Goal: Task Accomplishment & Management: Complete application form

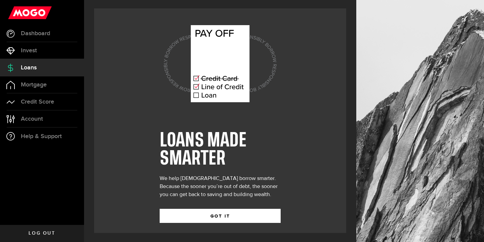
scroll to position [1, 0]
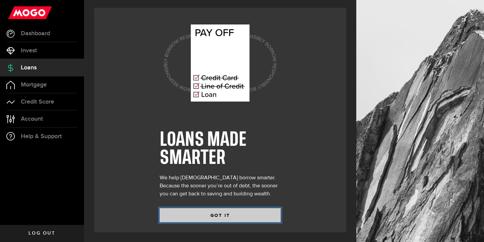
click at [223, 214] on button "GOT IT" at bounding box center [220, 216] width 121 height 14
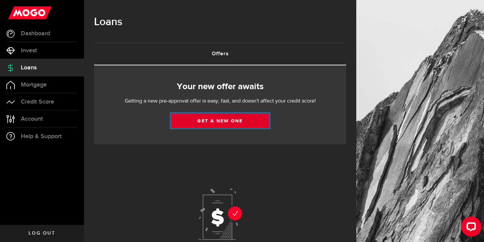
click at [238, 120] on link "Get a new one" at bounding box center [219, 121] width 97 height 14
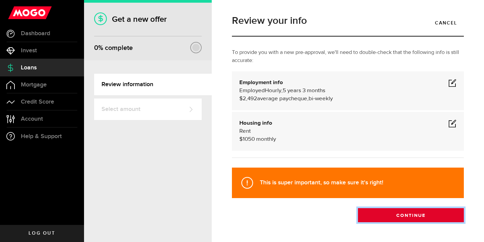
click at [398, 217] on button "Continue" at bounding box center [411, 216] width 106 height 14
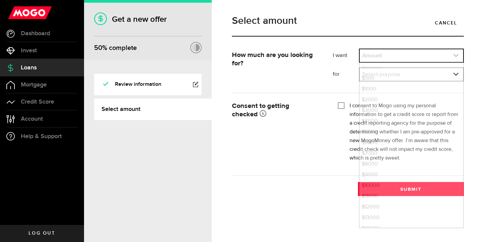
click at [456, 56] on icon "expand select" at bounding box center [456, 56] width 6 height 6
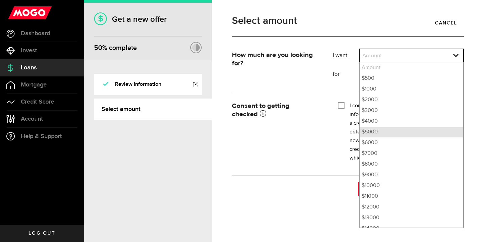
click at [383, 132] on li "$5000" at bounding box center [410, 132] width 103 height 11
select select "5000"
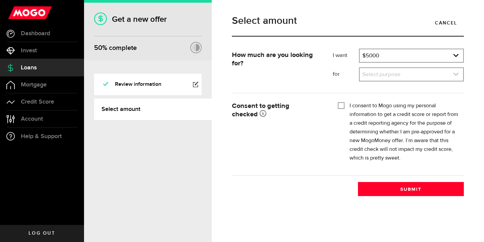
click at [420, 76] on link "expand select" at bounding box center [410, 74] width 103 height 13
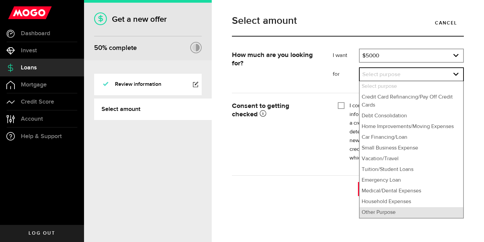
click at [391, 216] on li "Other Purpose" at bounding box center [410, 213] width 103 height 11
select select "Other Purpose"
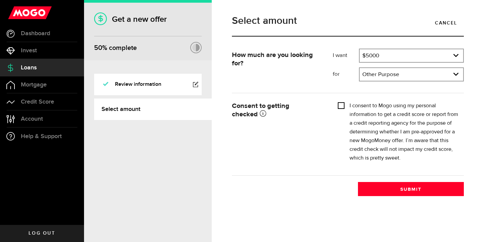
click at [341, 103] on input "I consent to Mogo using my personal information to get a credit score or report…" at bounding box center [341, 105] width 7 height 7
checkbox input "true"
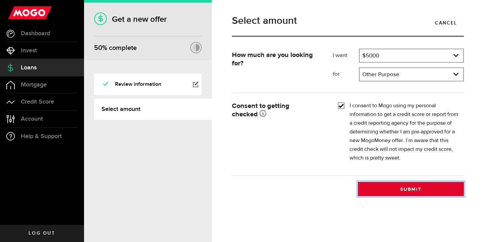
click at [391, 190] on button "Submit" at bounding box center [411, 189] width 106 height 14
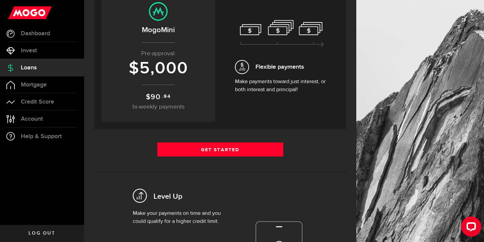
scroll to position [93, 0]
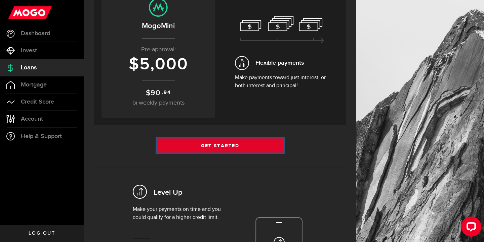
click at [212, 147] on link "Get Started" at bounding box center [220, 146] width 126 height 14
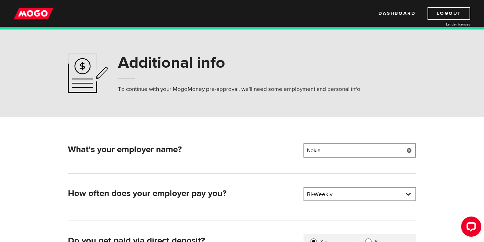
click at [335, 149] on input "Nokia" at bounding box center [359, 151] width 113 height 14
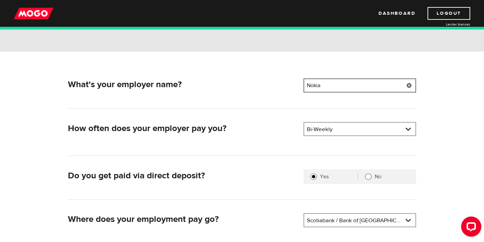
scroll to position [213, 0]
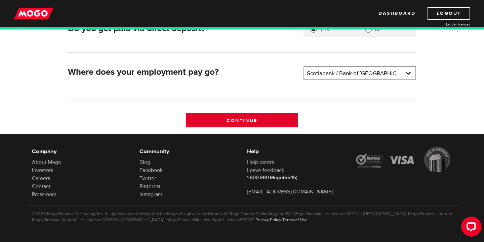
click at [285, 117] on input "Continue" at bounding box center [242, 121] width 113 height 14
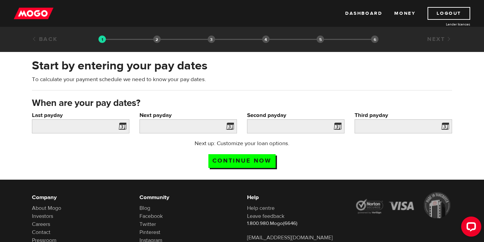
click at [122, 126] on span at bounding box center [121, 127] width 10 height 11
click at [121, 129] on span at bounding box center [121, 127] width 10 height 11
click at [230, 132] on span at bounding box center [228, 127] width 10 height 11
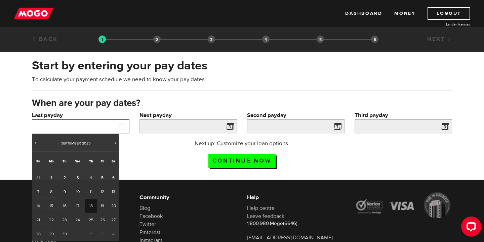
click at [105, 125] on input "Last payday" at bounding box center [80, 127] width 97 height 14
click at [103, 193] on link "12" at bounding box center [102, 192] width 10 height 14
type input "2025/09/12"
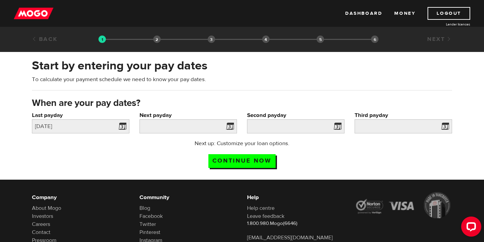
click at [231, 127] on span at bounding box center [228, 127] width 10 height 11
click at [227, 128] on span at bounding box center [228, 127] width 10 height 11
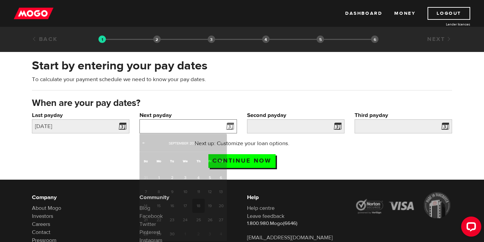
click at [208, 127] on input "Next payday" at bounding box center [187, 127] width 97 height 14
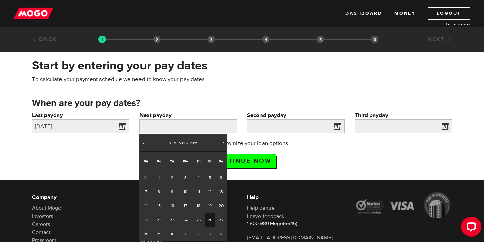
click at [212, 219] on link "26" at bounding box center [210, 220] width 10 height 14
type input "2025/09/26"
type input "2025/10/10"
type input "2025/10/24"
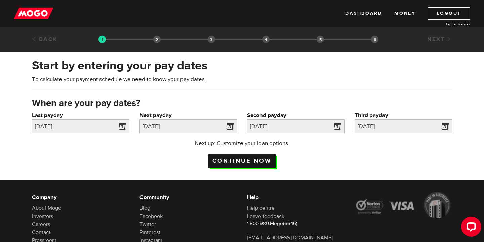
click at [250, 159] on input "Continue now" at bounding box center [241, 161] width 67 height 14
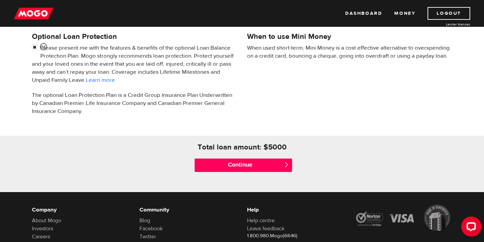
scroll to position [230, 0]
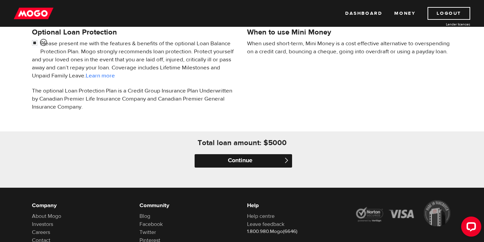
click at [254, 162] on input "Continue" at bounding box center [242, 160] width 97 height 13
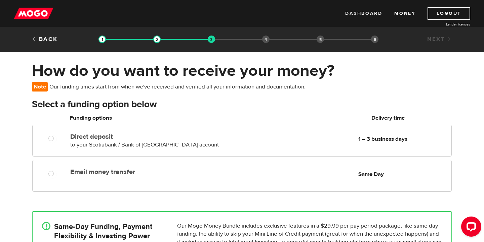
click at [369, 12] on link "Dashboard" at bounding box center [363, 13] width 37 height 13
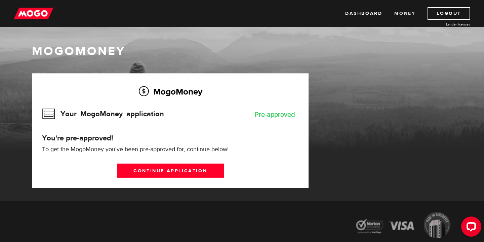
click at [409, 15] on link "Money" at bounding box center [404, 13] width 21 height 13
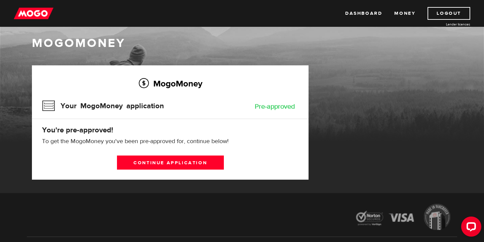
scroll to position [9, 0]
